Goal: Task Accomplishment & Management: Use online tool/utility

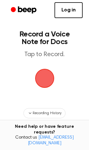
click at [44, 80] on span "button" at bounding box center [44, 78] width 21 height 21
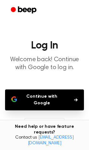
click at [47, 100] on button "Continue with Google" at bounding box center [44, 99] width 79 height 21
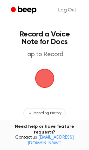
click at [38, 80] on span "button" at bounding box center [44, 78] width 21 height 21
click at [50, 76] on span "button" at bounding box center [44, 78] width 24 height 24
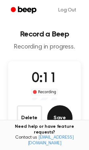
click at [51, 118] on button "Save" at bounding box center [59, 117] width 25 height 25
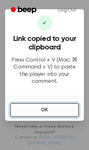
click at [32, 106] on button "OK" at bounding box center [44, 110] width 69 height 14
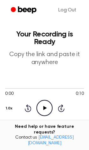
click at [43, 107] on icon "Play Audio" at bounding box center [44, 108] width 16 height 16
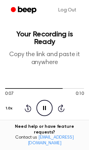
click at [44, 107] on icon "Pause Audio" at bounding box center [44, 108] width 16 height 16
